Goal: Information Seeking & Learning: Learn about a topic

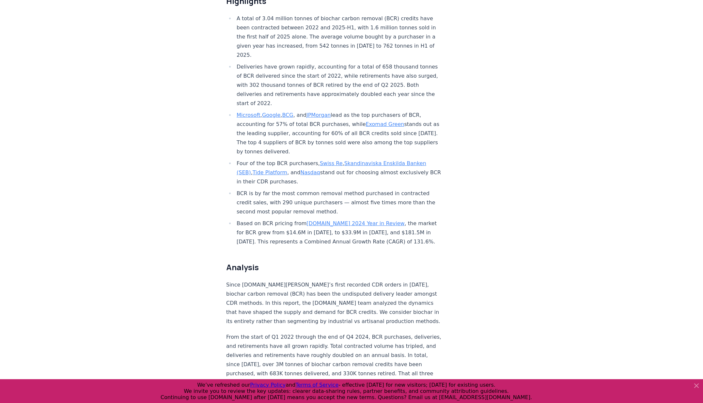
scroll to position [2846, 0]
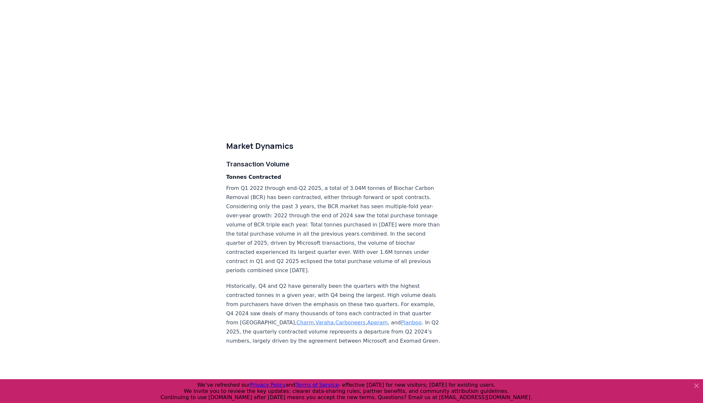
scroll to position [1694, 0]
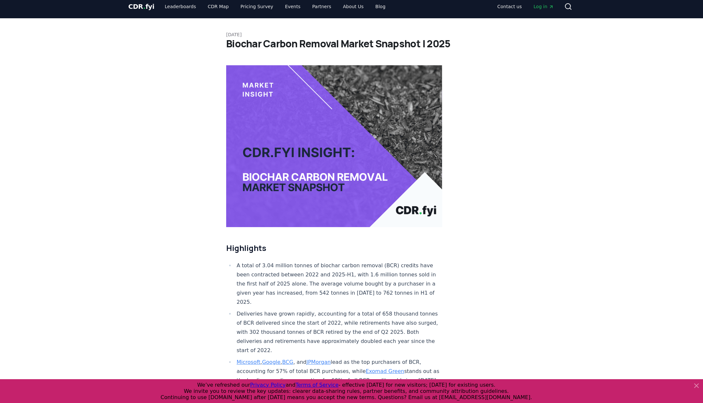
scroll to position [6, 0]
